Goal: Transaction & Acquisition: Book appointment/travel/reservation

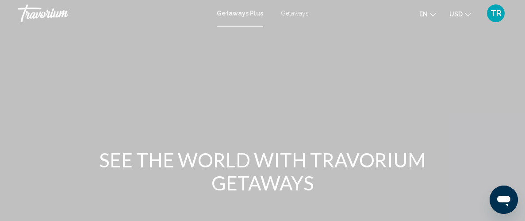
click at [252, 15] on span "Getaways Plus" at bounding box center [240, 13] width 46 height 7
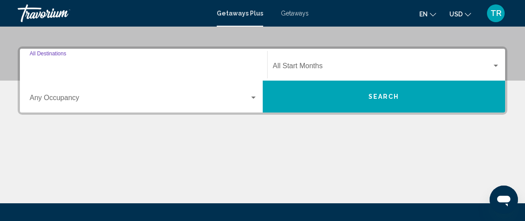
click at [83, 67] on input "Destination All Destinations" at bounding box center [144, 68] width 228 height 8
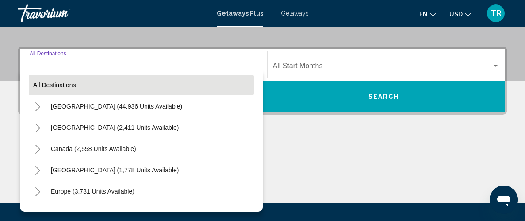
scroll to position [202, 0]
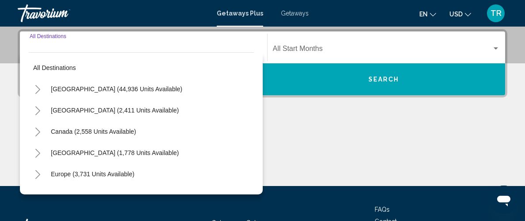
click at [75, 95] on button "[GEOGRAPHIC_DATA] (44,936 units available)" at bounding box center [116, 89] width 140 height 20
type input "**********"
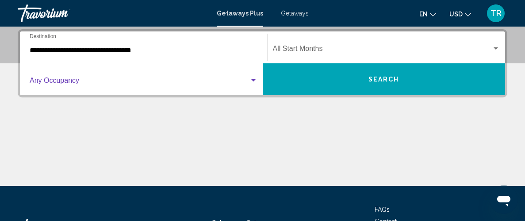
click at [107, 78] on span "Search widget" at bounding box center [140, 82] width 220 height 8
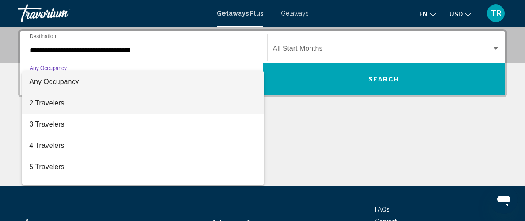
click at [56, 102] on span "2 Travelers" at bounding box center [143, 102] width 228 height 21
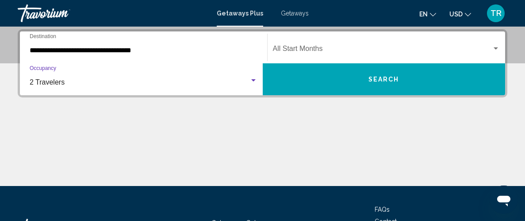
click at [406, 48] on span "Search widget" at bounding box center [382, 50] width 219 height 8
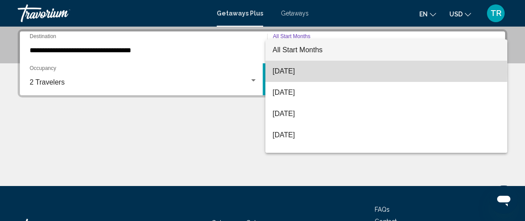
click at [311, 72] on span "[DATE]" at bounding box center [386, 71] width 227 height 21
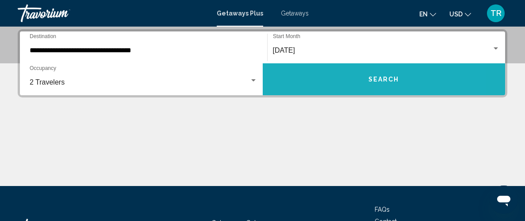
click at [411, 85] on button "Search" at bounding box center [384, 79] width 243 height 32
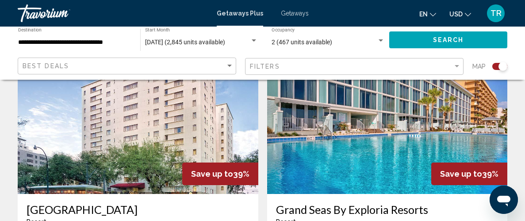
scroll to position [645, 0]
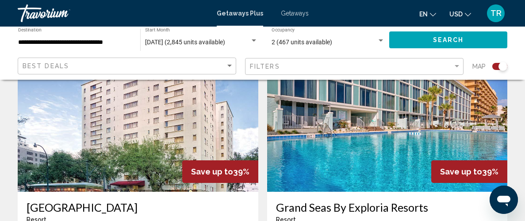
click at [419, 132] on img "Main content" at bounding box center [387, 121] width 241 height 142
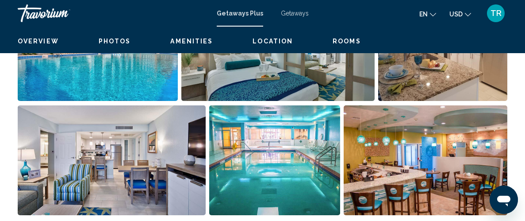
scroll to position [126, 0]
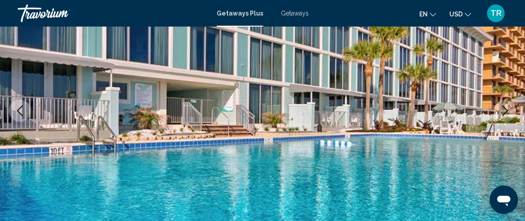
click at [508, 106] on icon "Next image" at bounding box center [505, 110] width 11 height 11
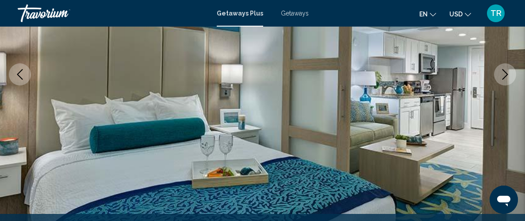
scroll to position [164, 0]
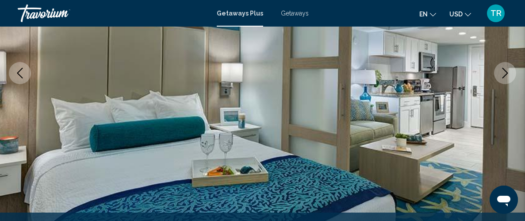
click at [504, 75] on icon "Next image" at bounding box center [505, 73] width 11 height 11
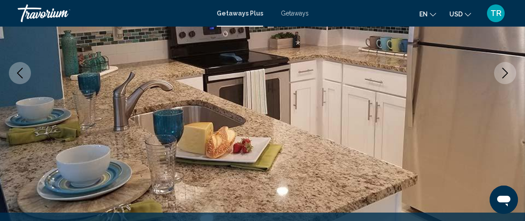
click at [496, 79] on button "Next image" at bounding box center [505, 73] width 22 height 22
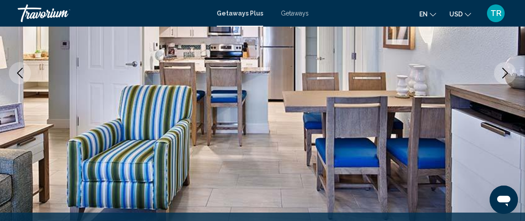
click at [505, 83] on button "Next image" at bounding box center [505, 73] width 22 height 22
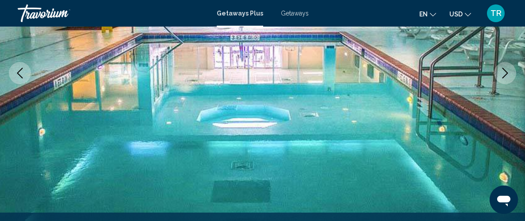
click at [503, 77] on icon "Next image" at bounding box center [506, 73] width 6 height 11
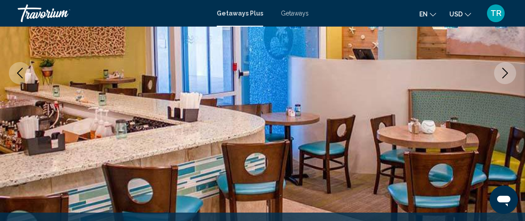
click at [509, 78] on icon "Next image" at bounding box center [505, 73] width 11 height 11
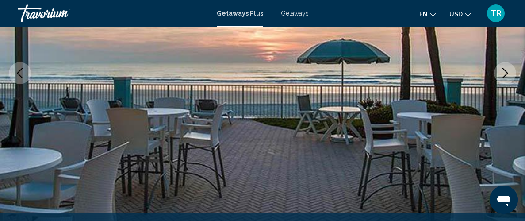
click at [507, 77] on icon "Next image" at bounding box center [505, 73] width 11 height 11
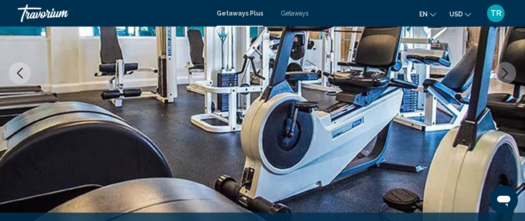
click at [506, 83] on button "Next image" at bounding box center [505, 73] width 22 height 22
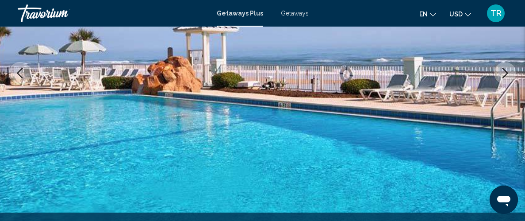
click at [507, 89] on img "Main content" at bounding box center [262, 73] width 525 height 420
click at [509, 84] on img "Main content" at bounding box center [262, 73] width 525 height 420
click at [500, 73] on icon "Next image" at bounding box center [505, 73] width 11 height 11
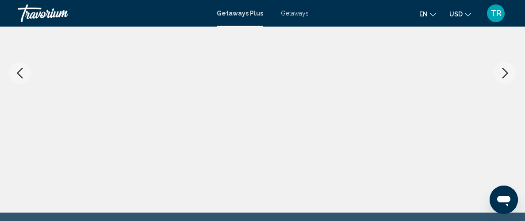
click at [501, 71] on icon "Next image" at bounding box center [505, 73] width 11 height 11
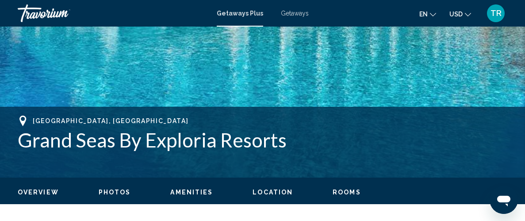
scroll to position [0, 0]
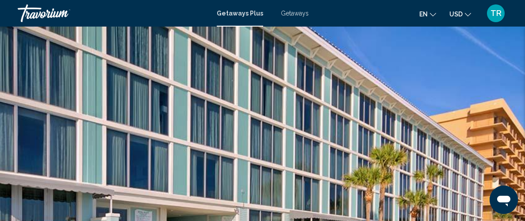
click at [241, 15] on span "Getaways Plus" at bounding box center [240, 13] width 46 height 7
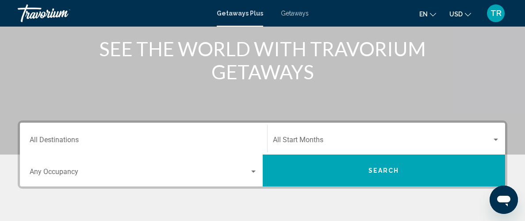
scroll to position [111, 0]
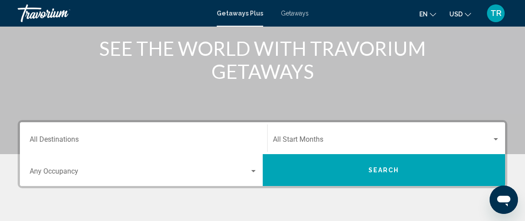
click at [59, 144] on div "Destination All Destinations" at bounding box center [144, 138] width 228 height 28
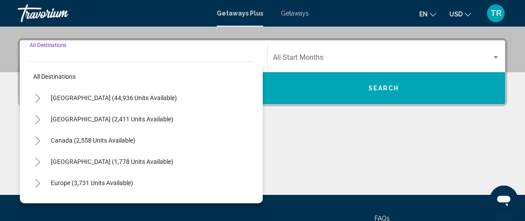
scroll to position [202, 0]
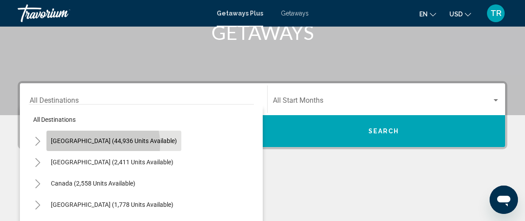
click at [79, 145] on button "[GEOGRAPHIC_DATA] (44,936 units available)" at bounding box center [113, 141] width 135 height 20
type input "**********"
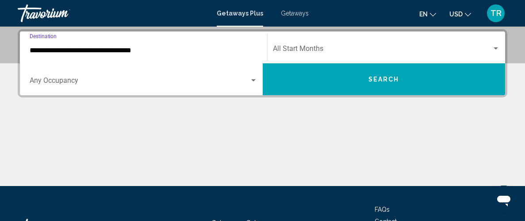
click at [77, 85] on span "Search widget" at bounding box center [140, 82] width 220 height 8
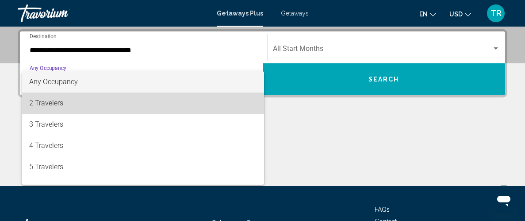
click at [46, 103] on span "2 Travelers" at bounding box center [143, 102] width 228 height 21
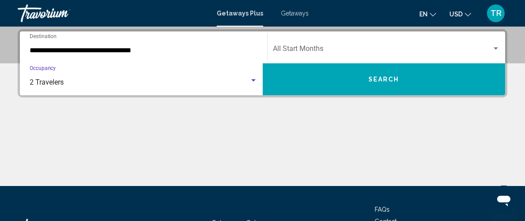
click at [382, 45] on div "Start Month All Start Months" at bounding box center [386, 48] width 227 height 28
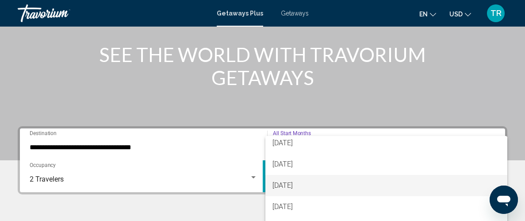
scroll to position [125, 0]
click at [319, 191] on span "[DATE]" at bounding box center [386, 191] width 227 height 21
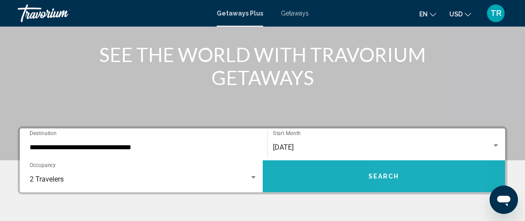
click at [395, 173] on span "Search" at bounding box center [384, 176] width 31 height 7
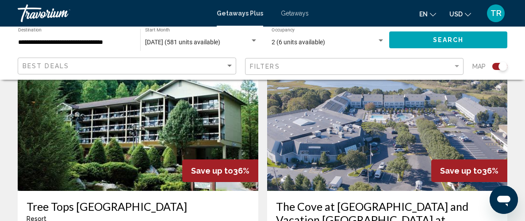
scroll to position [1616, 0]
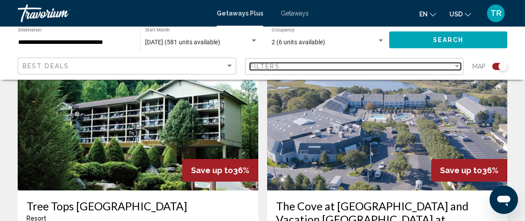
click at [302, 68] on div "Filters" at bounding box center [351, 66] width 203 height 7
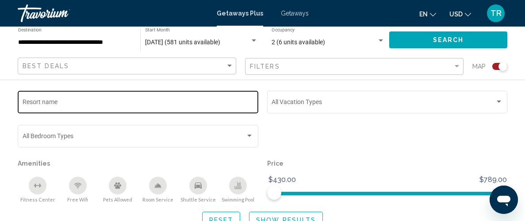
click at [36, 105] on input "Resort name" at bounding box center [138, 103] width 231 height 7
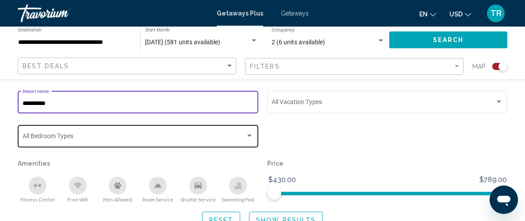
scroll to position [1575, 0]
type input "**********"
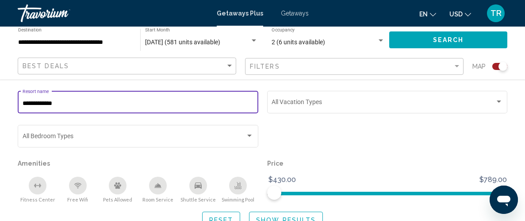
click at [459, 36] on span "Search" at bounding box center [448, 39] width 31 height 7
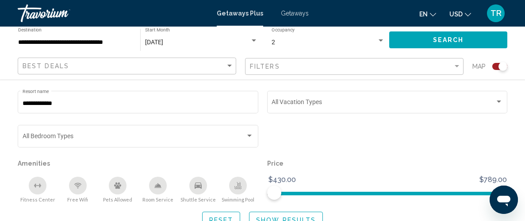
scroll to position [205, 0]
click at [276, 216] on span "Show Results" at bounding box center [286, 219] width 60 height 7
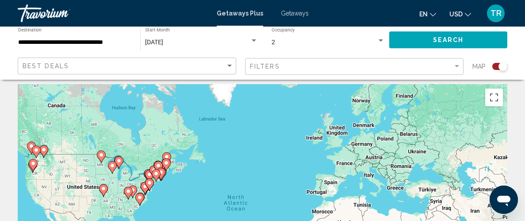
scroll to position [0, 0]
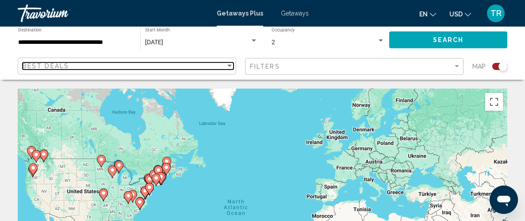
click at [88, 67] on div "Best Deals" at bounding box center [124, 65] width 203 height 7
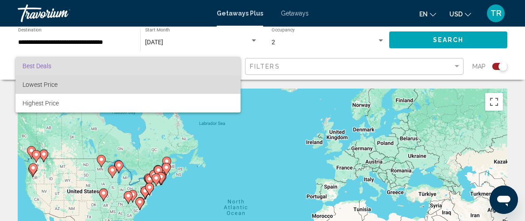
click at [53, 85] on span "Lowest Price" at bounding box center [40, 84] width 35 height 7
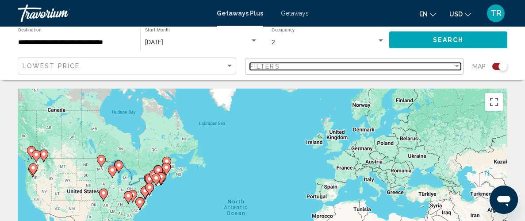
click at [458, 65] on div "Filter" at bounding box center [457, 66] width 4 height 2
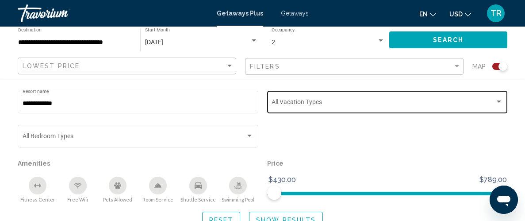
click at [499, 104] on div "Search widget" at bounding box center [499, 101] width 8 height 7
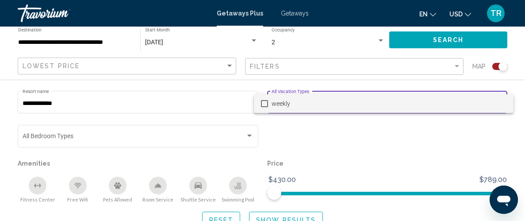
click at [84, 139] on div at bounding box center [262, 110] width 525 height 221
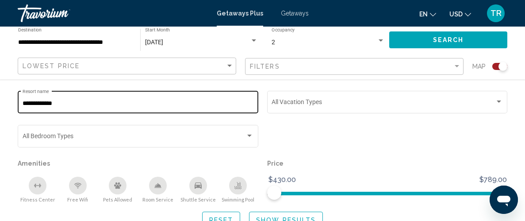
click at [104, 108] on div "**********" at bounding box center [138, 101] width 231 height 24
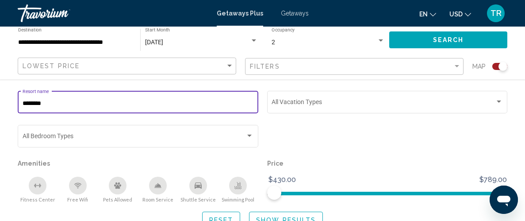
type input "*******"
click at [436, 35] on button "Search" at bounding box center [448, 39] width 118 height 16
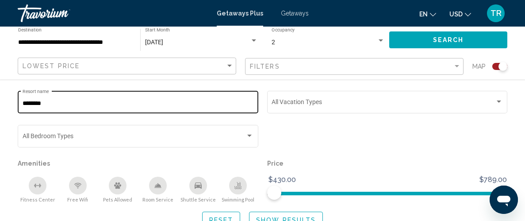
scroll to position [179, 0]
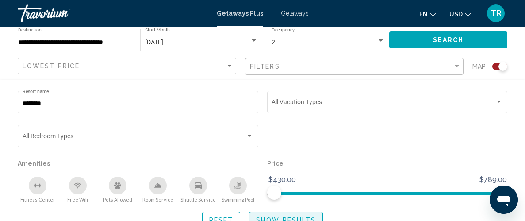
click at [267, 216] on span "Show Results" at bounding box center [286, 219] width 60 height 7
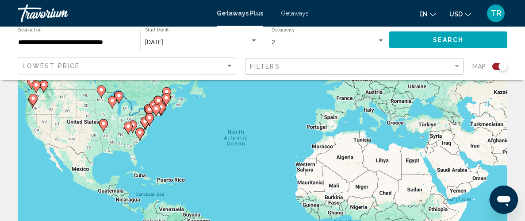
scroll to position [73, 0]
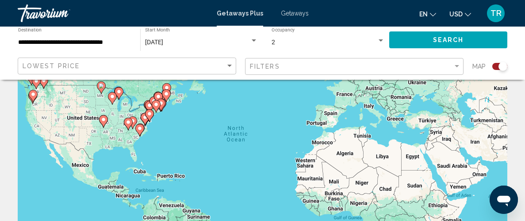
click at [136, 157] on div "To activate drag with keyboard, press Alt + Enter. Once in keyboard drag state,…" at bounding box center [263, 147] width 490 height 265
click at [135, 157] on div "To activate drag with keyboard, press Alt + Enter. Once in keyboard drag state,…" at bounding box center [263, 147] width 490 height 265
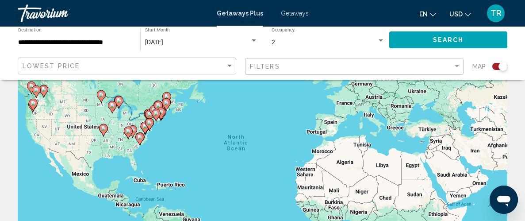
click at [441, 40] on span "Search" at bounding box center [448, 40] width 31 height 7
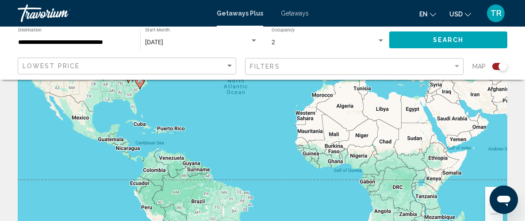
scroll to position [126, 0]
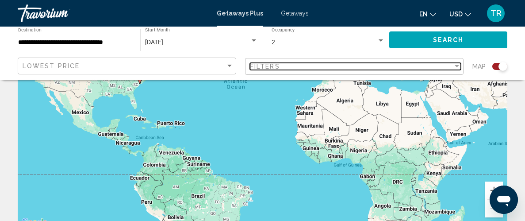
click at [345, 64] on div "Filters" at bounding box center [351, 66] width 203 height 7
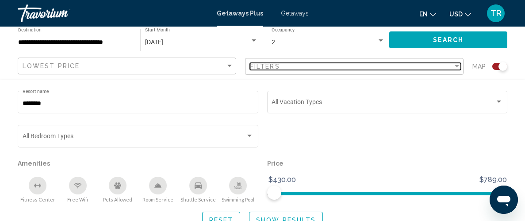
scroll to position [279, 0]
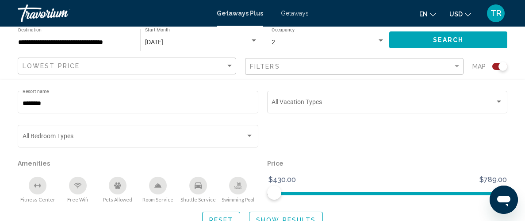
click at [221, 216] on span "Reset" at bounding box center [221, 219] width 24 height 7
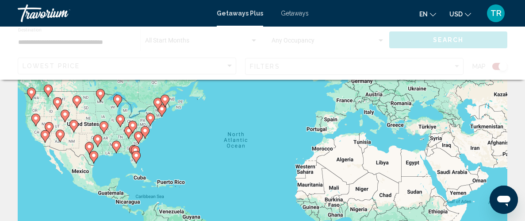
scroll to position [90, 0]
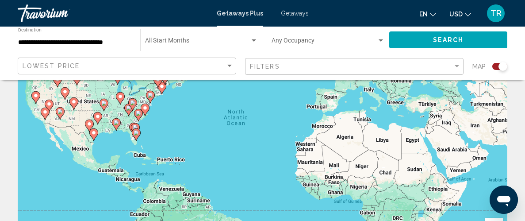
click at [136, 136] on icon "Main content" at bounding box center [136, 135] width 8 height 12
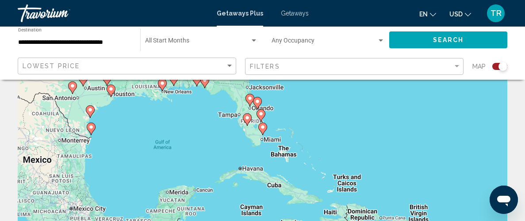
scroll to position [88, 0]
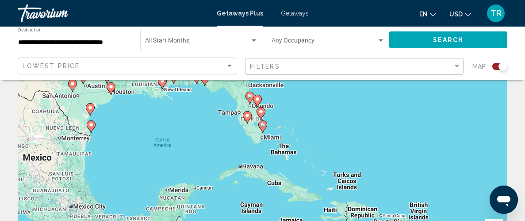
click at [246, 119] on icon "Main content" at bounding box center [247, 117] width 8 height 12
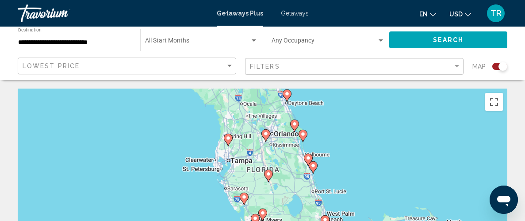
scroll to position [0, 0]
click at [287, 94] on image "Main content" at bounding box center [286, 93] width 5 height 5
type input "**********"
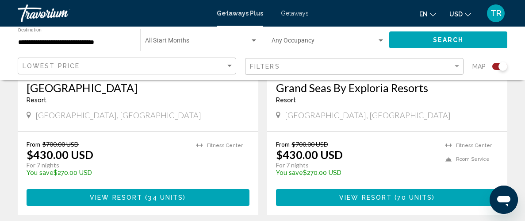
scroll to position [763, 0]
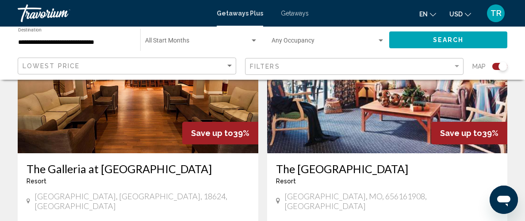
click at [29, 151] on img "Main content" at bounding box center [138, 83] width 241 height 142
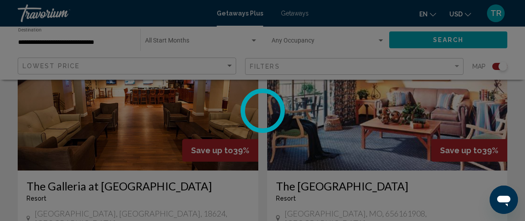
scroll to position [966, 0]
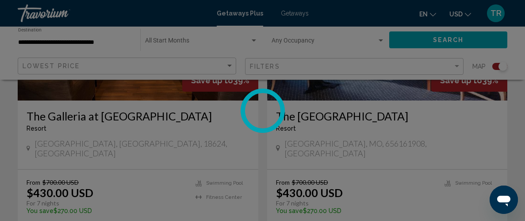
scroll to position [126, 0]
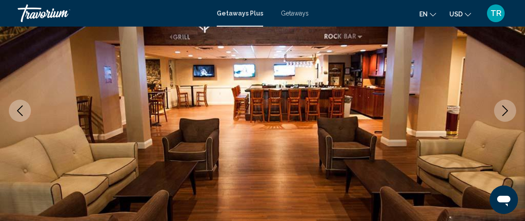
click at [12, 108] on button "Previous image" at bounding box center [20, 111] width 22 height 22
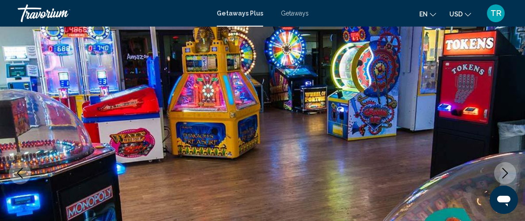
scroll to position [65, 0]
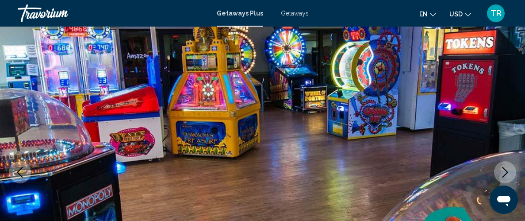
click at [507, 169] on icon "Next image" at bounding box center [505, 172] width 11 height 11
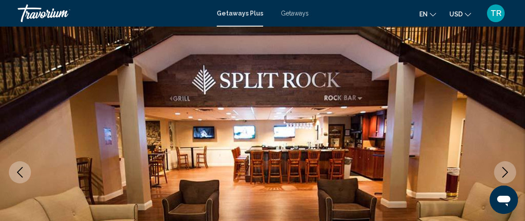
click at [502, 169] on icon "Next image" at bounding box center [505, 172] width 11 height 11
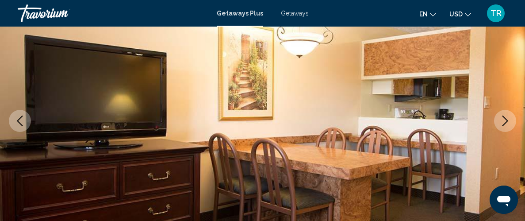
scroll to position [118, 0]
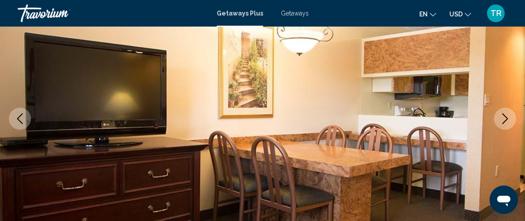
click at [508, 119] on icon "Next image" at bounding box center [505, 118] width 11 height 11
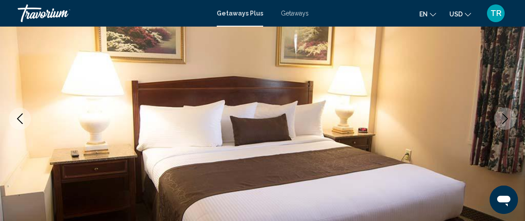
click at [503, 119] on icon "Next image" at bounding box center [505, 118] width 11 height 11
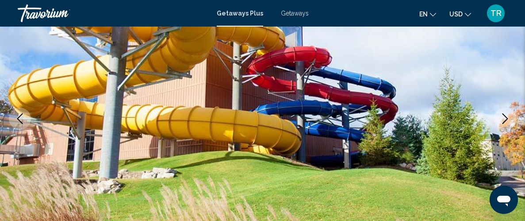
click at [499, 119] on button "Next image" at bounding box center [505, 119] width 22 height 22
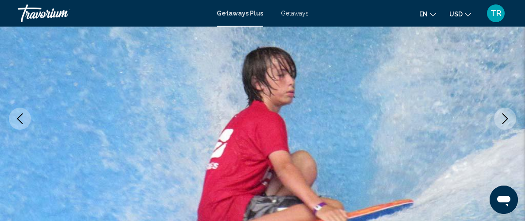
click at [498, 123] on button "Next image" at bounding box center [505, 119] width 22 height 22
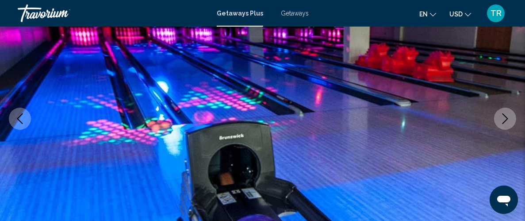
click at [496, 122] on button "Next image" at bounding box center [505, 119] width 22 height 22
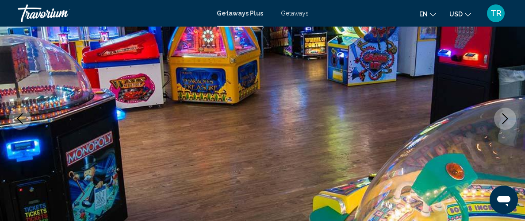
click at [496, 120] on button "Next image" at bounding box center [505, 119] width 22 height 22
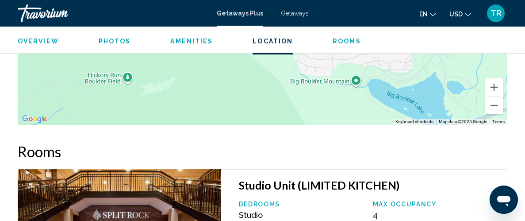
scroll to position [1664, 0]
